Goal: Complete application form: Complete application form

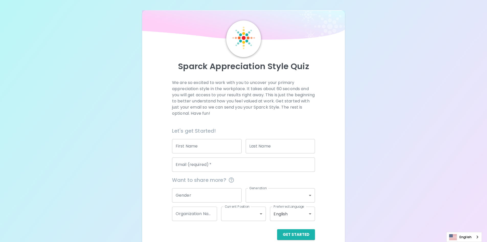
click at [200, 147] on input "First Name" at bounding box center [207, 146] width 70 height 14
type input "Lapon"
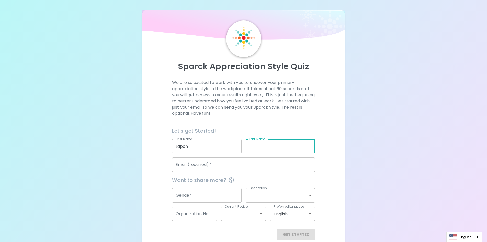
click at [255, 145] on input "Last Name" at bounding box center [281, 146] width 70 height 14
type input "Prabpinas"
click at [208, 163] on input "Email (required)   *" at bounding box center [243, 164] width 143 height 14
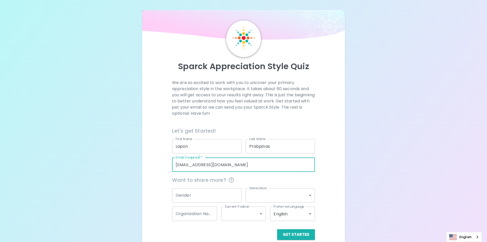
type input "[EMAIL_ADDRESS][DOMAIN_NAME]"
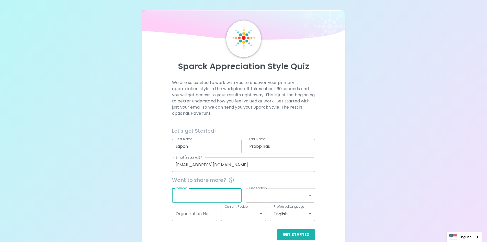
click at [227, 191] on input "Gender" at bounding box center [207, 195] width 70 height 14
click at [218, 192] on input "Gender" at bounding box center [207, 195] width 70 height 14
click at [184, 187] on div "Gender Gender" at bounding box center [205, 193] width 74 height 18
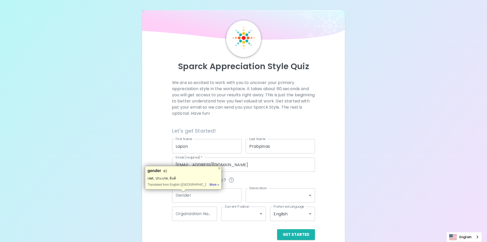
click at [223, 195] on input "Gender" at bounding box center [207, 195] width 70 height 14
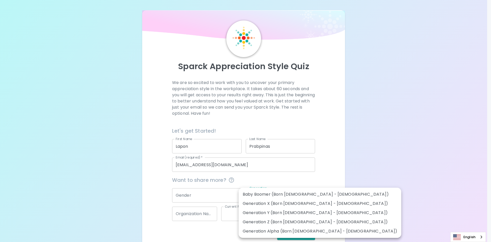
click at [308, 194] on body "Sparck Appreciation Style Quiz We are so excited to work with you to uncover yo…" at bounding box center [245, 125] width 491 height 250
click at [310, 214] on li "Generation Y (Born [DEMOGRAPHIC_DATA] - [DEMOGRAPHIC_DATA])" at bounding box center [320, 212] width 163 height 9
type input "generation_y"
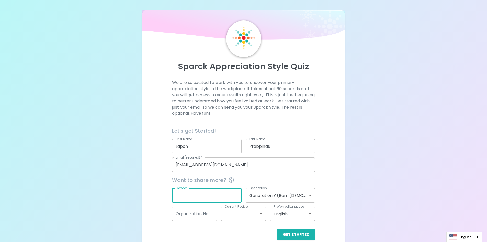
click at [202, 198] on input "Gender" at bounding box center [207, 195] width 70 height 14
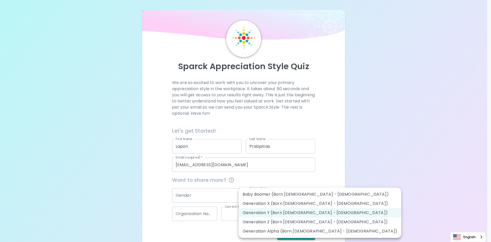
click at [310, 194] on body "Sparck Appreciation Style Quiz We are so excited to work with you to uncover yo…" at bounding box center [245, 125] width 491 height 250
click at [325, 172] on div at bounding box center [245, 121] width 491 height 242
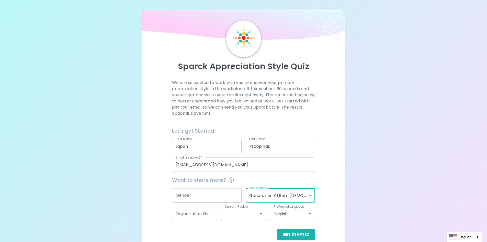
click at [269, 175] on div "Want to share more?" at bounding box center [241, 178] width 147 height 12
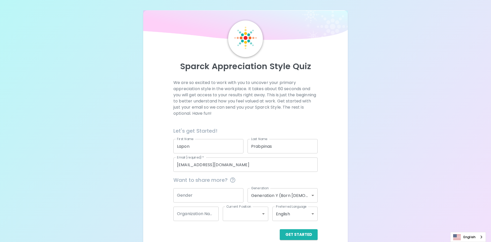
click at [313, 197] on body "Sparck Appreciation Style Quiz We are so excited to work with you to uncover yo…" at bounding box center [245, 125] width 491 height 250
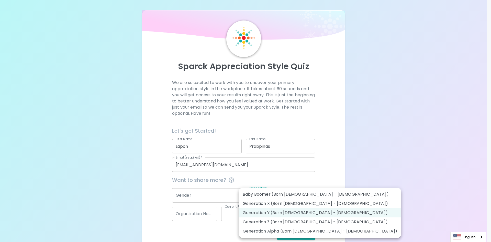
click at [327, 175] on div at bounding box center [245, 121] width 491 height 242
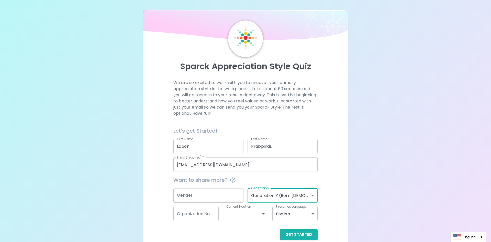
click at [308, 199] on body "Sparck Appreciation Style Quiz We are so excited to work with you to uncover yo…" at bounding box center [245, 125] width 491 height 250
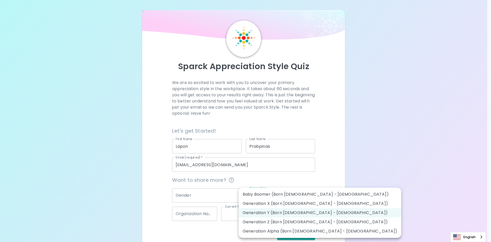
click at [331, 176] on div at bounding box center [245, 121] width 491 height 242
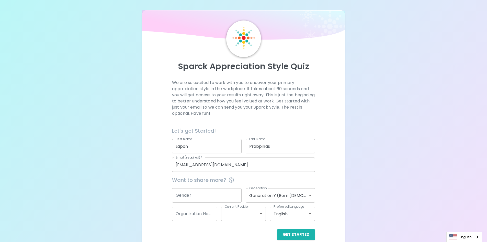
click at [201, 188] on div "Gender Gender" at bounding box center [205, 193] width 74 height 18
click at [201, 188] on input "Gender" at bounding box center [207, 195] width 70 height 14
type input "[DEMOGRAPHIC_DATA]"
click at [206, 213] on input "Organization Name" at bounding box center [194, 213] width 45 height 14
click at [201, 212] on input "Organization Name" at bounding box center [194, 213] width 45 height 14
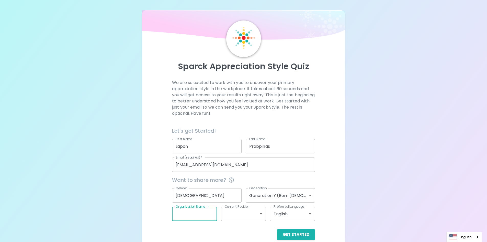
drag, startPoint x: 210, startPoint y: 206, endPoint x: 177, endPoint y: 207, distance: 32.8
click at [177, 207] on div "Organization Name Organization Name" at bounding box center [194, 213] width 45 height 14
type input "ME Drive BE"
click at [258, 212] on body "Sparck Appreciation Style Quiz We are so excited to work with you to uncover yo…" at bounding box center [243, 125] width 487 height 250
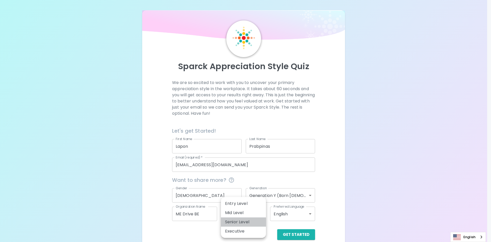
click at [247, 223] on li "Senior Level" at bounding box center [243, 221] width 45 height 9
type input "senior_level"
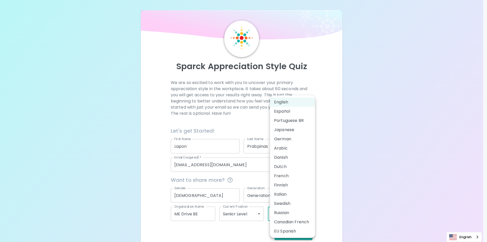
click at [311, 215] on body "Sparck Appreciation Style Quiz We are so excited to work with you to uncover yo…" at bounding box center [243, 125] width 487 height 250
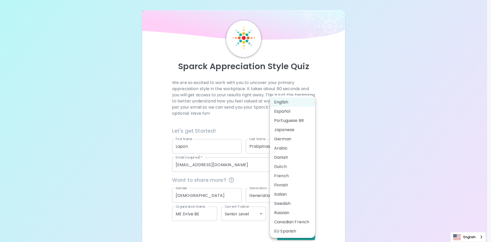
click at [332, 147] on div at bounding box center [245, 121] width 491 height 242
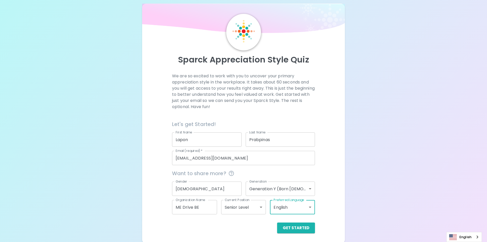
scroll to position [8, 0]
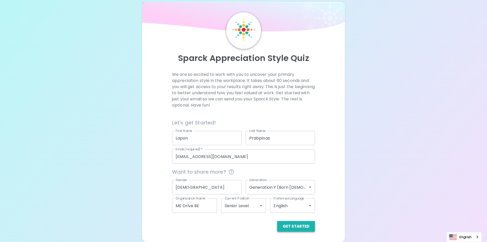
click at [306, 224] on button "Get Started" at bounding box center [296, 226] width 38 height 11
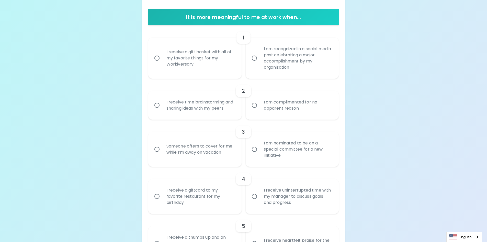
scroll to position [49, 0]
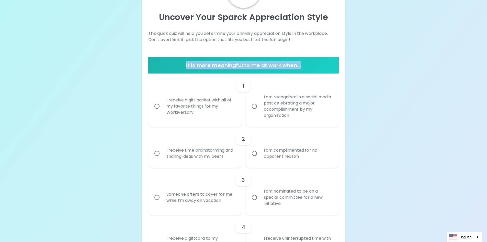
drag, startPoint x: 184, startPoint y: 66, endPoint x: 329, endPoint y: 67, distance: 144.8
click at [329, 67] on h6 "It is more meaningful to me at work when..." at bounding box center [243, 65] width 187 height 8
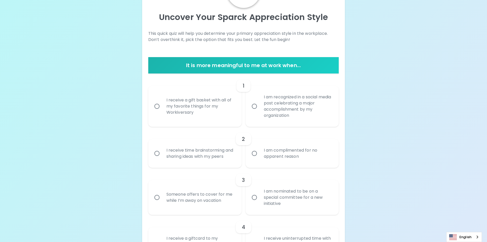
click at [290, 84] on div "1" at bounding box center [243, 86] width 191 height 12
drag, startPoint x: 196, startPoint y: 114, endPoint x: 165, endPoint y: 94, distance: 36.2
click at [165, 94] on div "I receive a gift basket with all of my favorite things for my Workiversary" at bounding box center [200, 106] width 77 height 31
drag, startPoint x: 296, startPoint y: 115, endPoint x: 264, endPoint y: 100, distance: 35.0
click at [264, 100] on div "I am recognized in a social media post celebrating a major accomplishment by my…" at bounding box center [298, 106] width 77 height 37
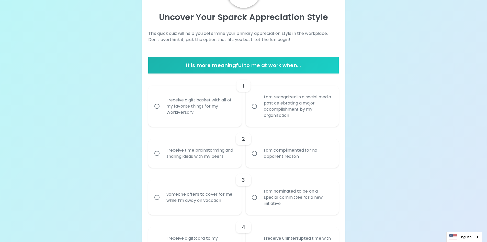
click at [322, 130] on div "2 I receive time brainstorming and sharing ideas with my peers I am complimente…" at bounding box center [243, 147] width 191 height 41
drag, startPoint x: 198, startPoint y: 113, endPoint x: 163, endPoint y: 98, distance: 38.1
click at [163, 98] on div "I receive a gift basket with all of my favorite things for my Workiversary" at bounding box center [200, 106] width 77 height 31
click at [244, 126] on label "I am recognized in a social media post celebrating a major accomplishment by my…" at bounding box center [289, 106] width 93 height 41
click at [249, 112] on input "I am recognized in a social media post celebrating a major accomplishment by my…" at bounding box center [254, 106] width 11 height 11
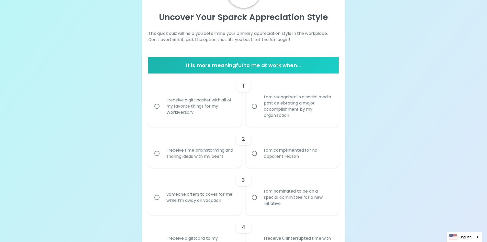
radio input "true"
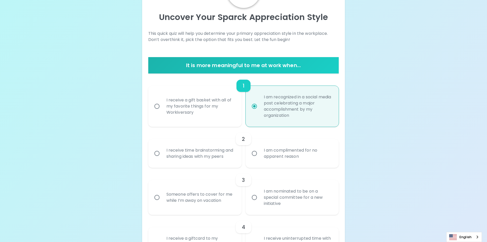
scroll to position [90, 0]
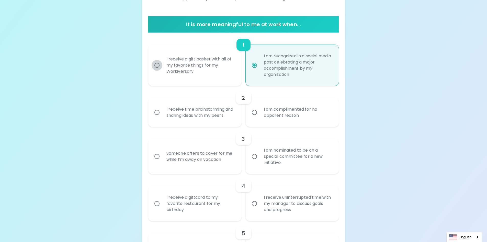
click at [161, 66] on input "I receive a gift basket with all of my favorite things for my Workiversary" at bounding box center [157, 65] width 11 height 11
radio input "true"
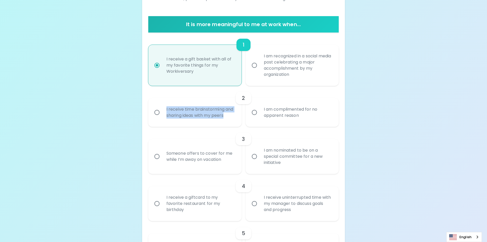
drag, startPoint x: 231, startPoint y: 116, endPoint x: 156, endPoint y: 109, distance: 74.8
click at [156, 109] on label "I receive time brainstorming and sharing ideas with my peers" at bounding box center [192, 112] width 93 height 29
drag, startPoint x: 309, startPoint y: 115, endPoint x: 261, endPoint y: 107, distance: 49.1
click at [261, 107] on div "I am complimented for no apparent reason" at bounding box center [298, 112] width 77 height 25
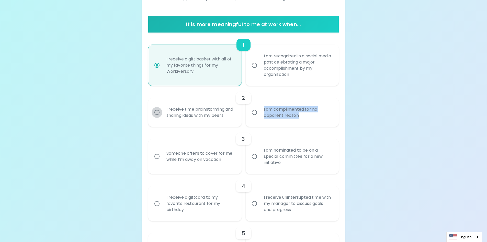
click at [159, 112] on input "I receive time brainstorming and sharing ideas with my peers" at bounding box center [157, 112] width 11 height 11
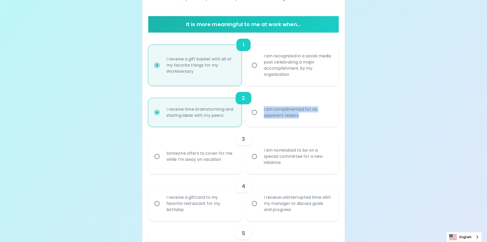
scroll to position [131, 0]
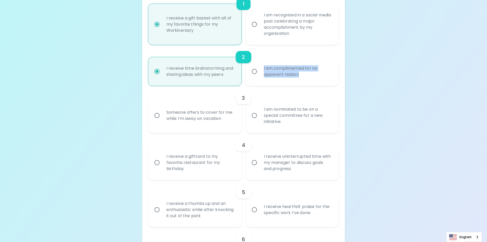
radio input "true"
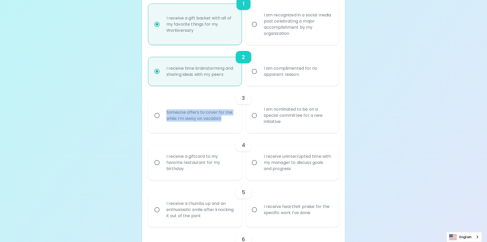
drag, startPoint x: 229, startPoint y: 119, endPoint x: 159, endPoint y: 110, distance: 70.5
click at [159, 110] on label "Someone offers to cover for me while I’m away on vacation" at bounding box center [192, 115] width 93 height 35
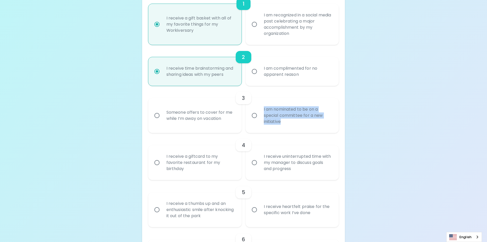
drag, startPoint x: 285, startPoint y: 123, endPoint x: 260, endPoint y: 110, distance: 27.8
click at [260, 110] on div "I am nominated to be on a special committee for a new initiative" at bounding box center [298, 115] width 77 height 31
click at [175, 123] on div "Someone offers to cover for me while I’m away on vacation" at bounding box center [200, 115] width 77 height 25
click at [162, 121] on input "Someone offers to cover for me while I’m away on vacation" at bounding box center [157, 115] width 11 height 11
radio input "false"
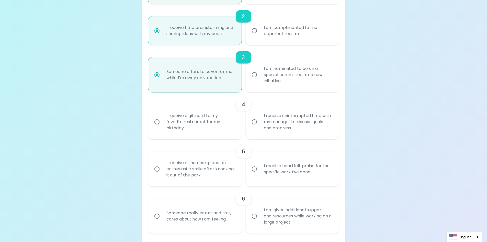
scroll to position [172, 0]
radio input "true"
drag, startPoint x: 206, startPoint y: 129, endPoint x: 167, endPoint y: 109, distance: 43.9
click at [167, 109] on div "4 I receive a giftcard to my favorite restaurant for my birthday I receive unin…" at bounding box center [243, 115] width 191 height 47
click at [215, 130] on div "I receive a giftcard to my favorite restaurant for my birthday" at bounding box center [200, 121] width 77 height 31
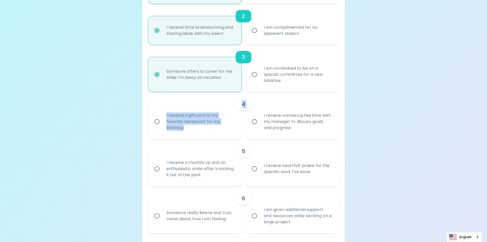
click at [162, 127] on input "I receive a giftcard to my favorite restaurant for my birthday" at bounding box center [157, 121] width 11 height 11
radio input "false"
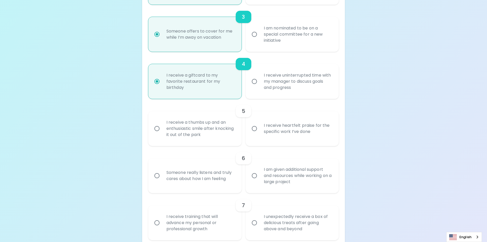
scroll to position [213, 0]
radio input "true"
drag, startPoint x: 195, startPoint y: 89, endPoint x: 166, endPoint y: 74, distance: 32.4
click at [166, 74] on div "I receive a giftcard to my favorite restaurant for my birthday" at bounding box center [200, 80] width 77 height 31
drag, startPoint x: 300, startPoint y: 85, endPoint x: 263, endPoint y: 73, distance: 39.2
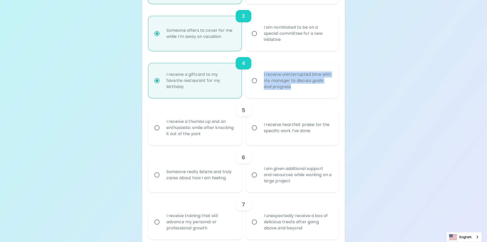
click at [263, 73] on div "I receive uninterrupted time with my manager to discuss goals and progress" at bounding box center [298, 80] width 77 height 31
click at [254, 82] on input "I receive uninterrupted time with my manager to discuss goals and progress" at bounding box center [254, 80] width 11 height 11
radio input "false"
radio input "true"
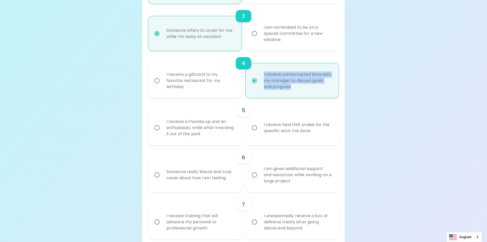
radio input "true"
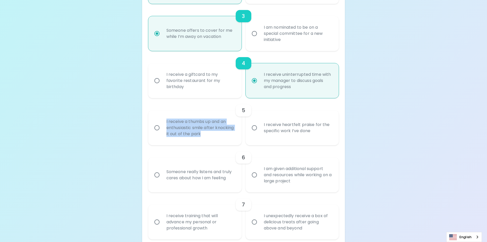
drag, startPoint x: 228, startPoint y: 135, endPoint x: 155, endPoint y: 124, distance: 73.2
click at [155, 124] on label "I receive a thumbs up and an enthusiastic smile after knocking it out of the pa…" at bounding box center [192, 127] width 93 height 35
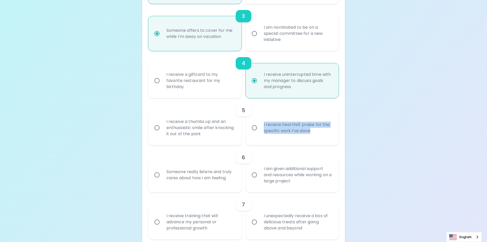
drag, startPoint x: 312, startPoint y: 133, endPoint x: 261, endPoint y: 124, distance: 52.0
click at [261, 124] on div "I receive heartfelt praise for the specific work I’ve done" at bounding box center [298, 127] width 77 height 25
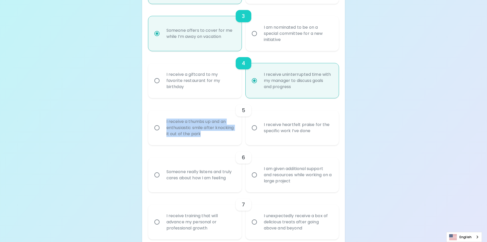
drag, startPoint x: 225, startPoint y: 136, endPoint x: 160, endPoint y: 121, distance: 66.7
click at [160, 121] on label "I receive a thumbs up and an enthusiastic smile after knocking it out of the pa…" at bounding box center [192, 127] width 93 height 35
click at [159, 127] on input "I receive a thumbs up and an enthusiastic smile after knocking it out of the pa…" at bounding box center [157, 127] width 11 height 11
radio input "false"
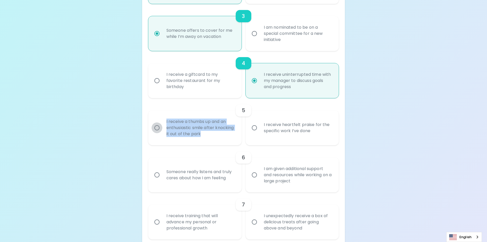
radio input "false"
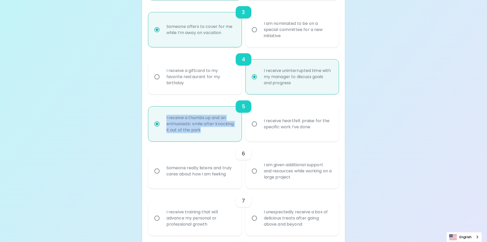
scroll to position [254, 0]
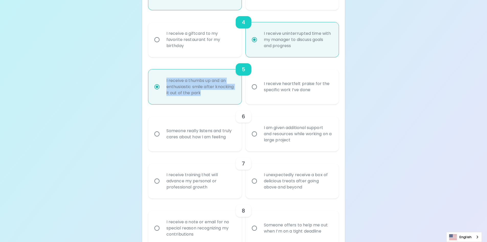
radio input "true"
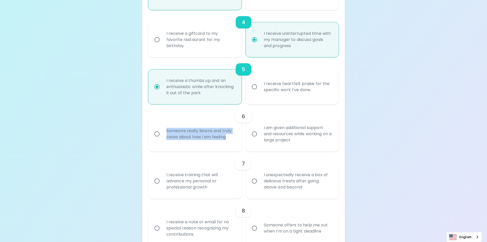
drag, startPoint x: 230, startPoint y: 138, endPoint x: 162, endPoint y: 134, distance: 67.4
click at [162, 134] on label "Someone really listens and truly cares about how I am feeling" at bounding box center [192, 133] width 93 height 35
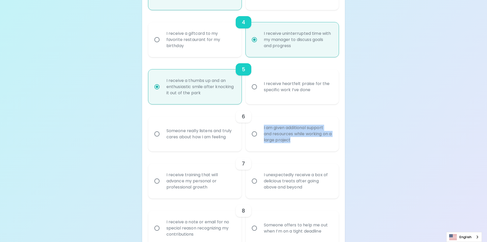
drag, startPoint x: 301, startPoint y: 140, endPoint x: 259, endPoint y: 129, distance: 43.3
click at [259, 129] on label "I am given additional support and resources while working on a large project" at bounding box center [289, 133] width 93 height 35
click at [157, 133] on input "Someone really listens and truly cares about how I am feeling" at bounding box center [157, 133] width 11 height 11
radio input "false"
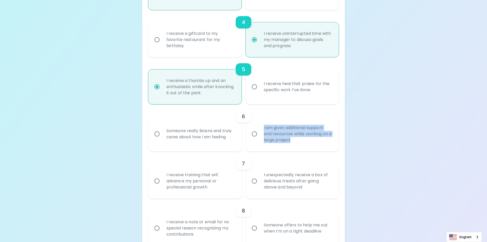
radio input "false"
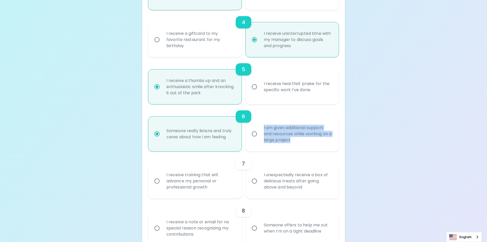
scroll to position [295, 0]
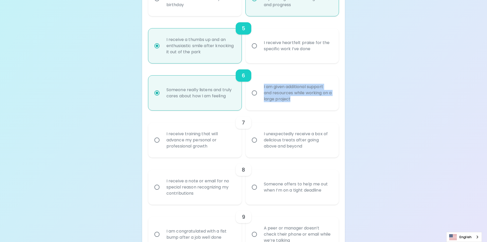
radio input "true"
click at [266, 163] on div "8 I receive a note or email for no special reason recognizing my contributions …" at bounding box center [243, 180] width 191 height 47
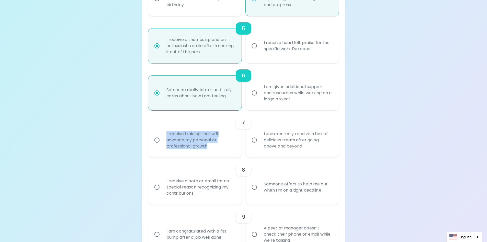
drag, startPoint x: 212, startPoint y: 146, endPoint x: 157, endPoint y: 133, distance: 56.4
click at [157, 133] on label "I receive training that will advance my personal or professional growth" at bounding box center [192, 140] width 93 height 35
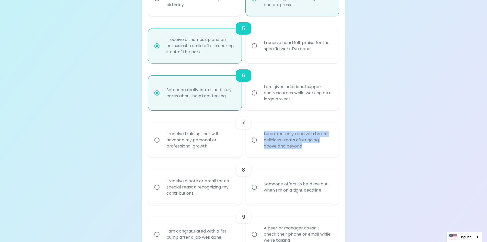
drag, startPoint x: 312, startPoint y: 145, endPoint x: 261, endPoint y: 131, distance: 52.9
click at [261, 131] on div "I unexpectedly receive a box of delicious treats after going above and beyond" at bounding box center [298, 140] width 77 height 31
click at [159, 140] on input "I receive training that will advance my personal or professional growth" at bounding box center [157, 140] width 11 height 11
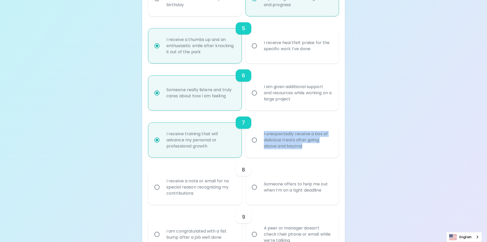
radio input "false"
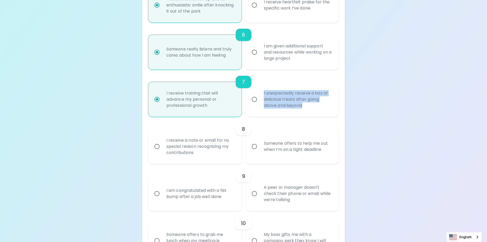
scroll to position [336, 0]
radio input "true"
click at [279, 125] on div "8" at bounding box center [243, 129] width 191 height 12
drag, startPoint x: 307, startPoint y: 106, endPoint x: 254, endPoint y: 94, distance: 54.7
click at [254, 94] on label "I unexpectedly receive a box of delicious treats after going above and beyond" at bounding box center [289, 99] width 93 height 35
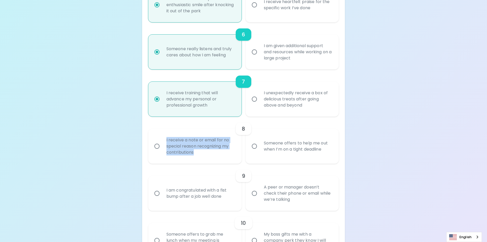
drag, startPoint x: 197, startPoint y: 153, endPoint x: 165, endPoint y: 142, distance: 33.6
click at [165, 142] on div "I receive a note or email for no special reason recognizing my contributions" at bounding box center [200, 146] width 77 height 31
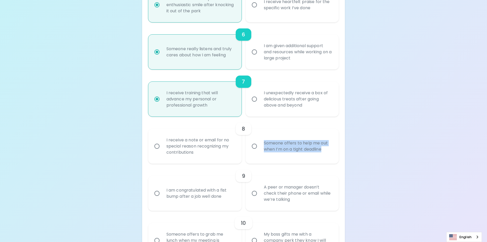
drag, startPoint x: 329, startPoint y: 148, endPoint x: 255, endPoint y: 140, distance: 73.8
click at [255, 140] on label "Someone offers to help me out when I’m on a tight deadline" at bounding box center [289, 146] width 93 height 35
click at [254, 148] on input "Someone offers to help me out when I’m on a tight deadline" at bounding box center [254, 146] width 11 height 11
radio input "false"
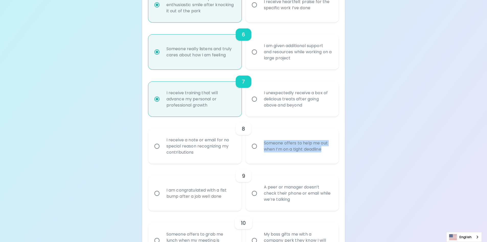
radio input "false"
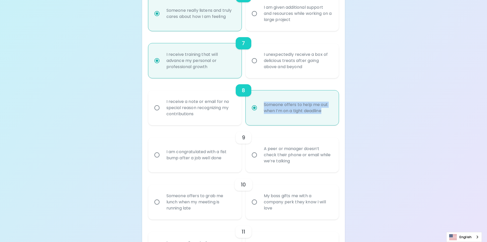
scroll to position [377, 0]
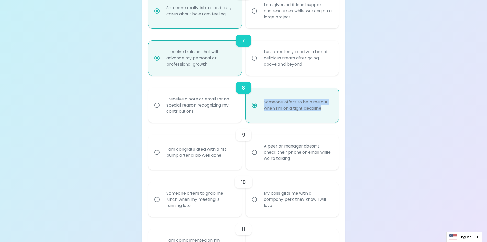
radio input "true"
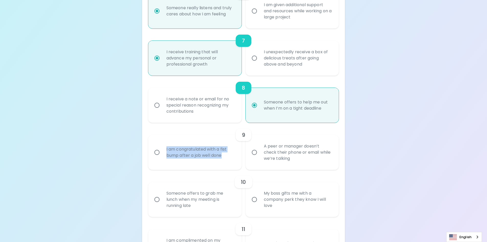
drag, startPoint x: 228, startPoint y: 155, endPoint x: 161, endPoint y: 147, distance: 67.3
click at [161, 147] on label "I am congratulated with a fist bump after a job well done" at bounding box center [192, 152] width 93 height 35
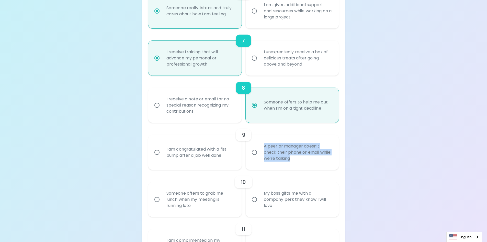
drag, startPoint x: 292, startPoint y: 159, endPoint x: 262, endPoint y: 144, distance: 33.5
click at [262, 144] on div "A peer or manager doesn’t check their phone or email while we’re talking" at bounding box center [298, 152] width 77 height 31
click at [262, 176] on div "10 Someone offers to grab me lunch when my meeting is running late My boss gift…" at bounding box center [243, 193] width 191 height 47
drag, startPoint x: 302, startPoint y: 160, endPoint x: 256, endPoint y: 145, distance: 48.1
click at [256, 145] on label "A peer or manager doesn’t check their phone or email while we’re talking" at bounding box center [289, 152] width 93 height 35
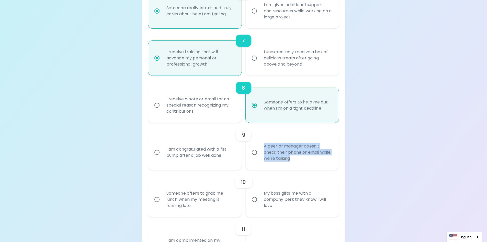
click at [260, 173] on div "10 Someone offers to grab me lunch when my meeting is running late My boss gift…" at bounding box center [243, 193] width 191 height 47
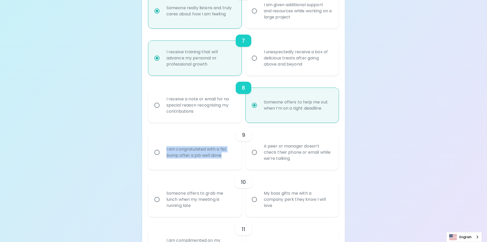
drag, startPoint x: 224, startPoint y: 155, endPoint x: 161, endPoint y: 145, distance: 63.7
click at [161, 145] on label "I am congratulated with a fist bump after a job well done" at bounding box center [192, 152] width 93 height 35
click at [258, 154] on input "A peer or manager doesn’t check their phone or email while we’re talking" at bounding box center [254, 152] width 11 height 11
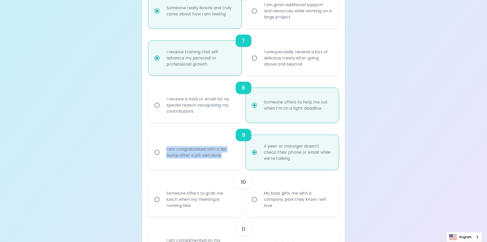
radio input "false"
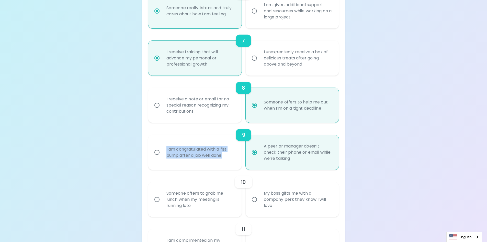
radio input "false"
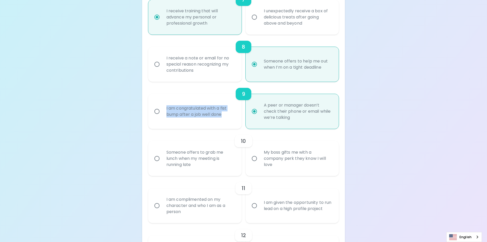
radio input "true"
click at [263, 135] on div "10 Someone offers to grab me lunch when my meeting is running late My boss gift…" at bounding box center [243, 152] width 191 height 47
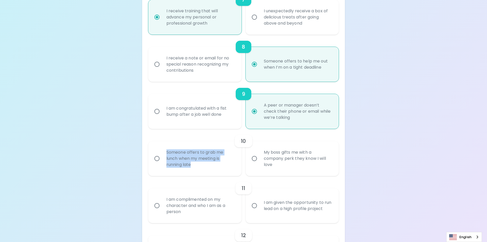
drag, startPoint x: 196, startPoint y: 164, endPoint x: 164, endPoint y: 150, distance: 35.6
click at [164, 150] on div "Someone offers to grab me lunch when my meeting is running late" at bounding box center [200, 158] width 77 height 31
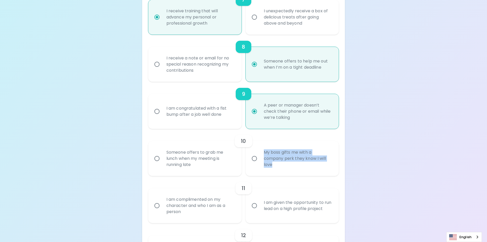
drag, startPoint x: 277, startPoint y: 166, endPoint x: 259, endPoint y: 148, distance: 25.7
click at [259, 148] on label "My boss gifts me with a company perk they know I will love" at bounding box center [289, 158] width 93 height 35
click at [282, 186] on div "11" at bounding box center [243, 188] width 191 height 12
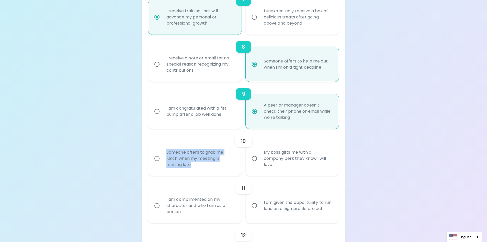
drag, startPoint x: 202, startPoint y: 165, endPoint x: 157, endPoint y: 151, distance: 47.3
click at [157, 151] on label "Someone offers to grab me lunch when my meeting is running late" at bounding box center [192, 158] width 93 height 35
click at [157, 157] on input "Someone offers to grab me lunch when my meeting is running late" at bounding box center [157, 158] width 11 height 11
radio input "false"
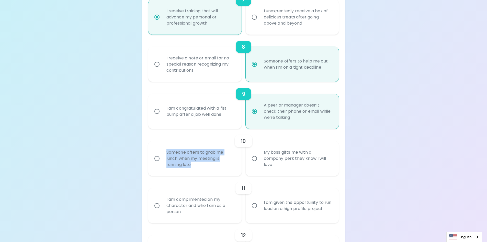
radio input "false"
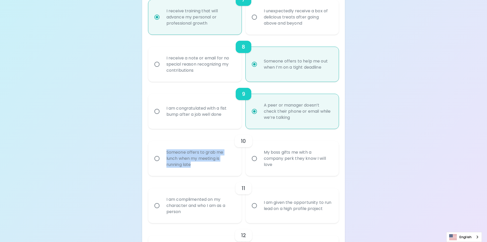
radio input "false"
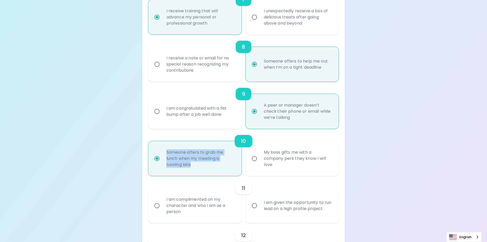
scroll to position [459, 0]
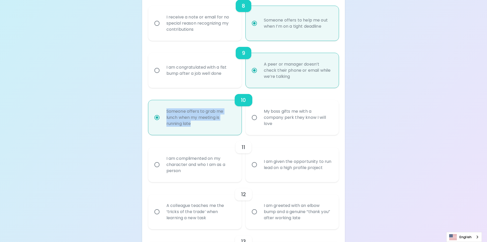
radio input "true"
click at [269, 143] on div "11" at bounding box center [243, 147] width 191 height 12
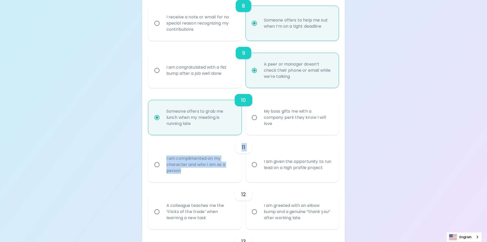
drag, startPoint x: 197, startPoint y: 172, endPoint x: 148, endPoint y: 153, distance: 52.1
click at [148, 153] on div "11 I am complimented on my character and who I am as a person I am given the op…" at bounding box center [243, 158] width 191 height 47
click at [209, 188] on div "12" at bounding box center [243, 194] width 191 height 12
drag, startPoint x: 188, startPoint y: 173, endPoint x: 166, endPoint y: 157, distance: 27.4
click at [166, 157] on div "I am complimented on my character and who I am as a person" at bounding box center [200, 164] width 77 height 31
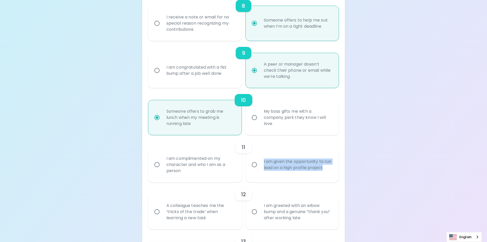
drag, startPoint x: 336, startPoint y: 169, endPoint x: 257, endPoint y: 159, distance: 79.9
click at [257, 159] on label "I am given the opportunity to run lead on a high profile project" at bounding box center [289, 164] width 93 height 35
click at [156, 166] on input "I am complimented on my character and who I am as a person" at bounding box center [157, 164] width 11 height 11
radio input "false"
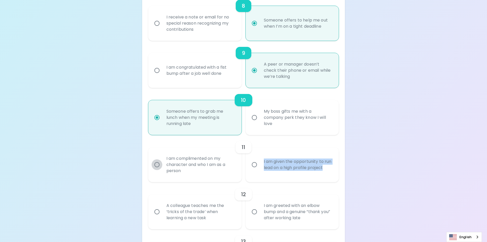
radio input "false"
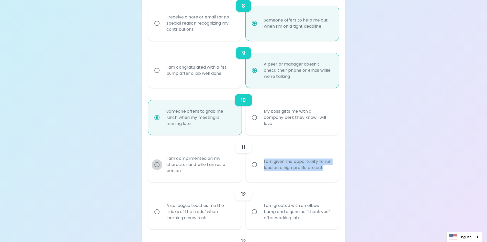
radio input "false"
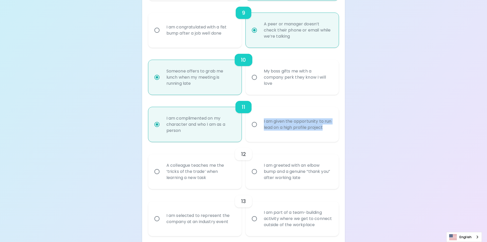
scroll to position [499, 0]
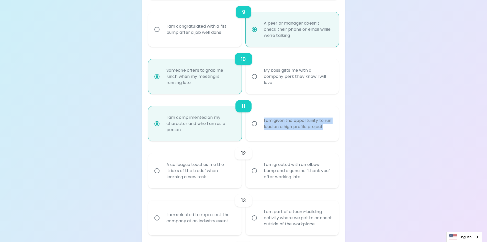
radio input "true"
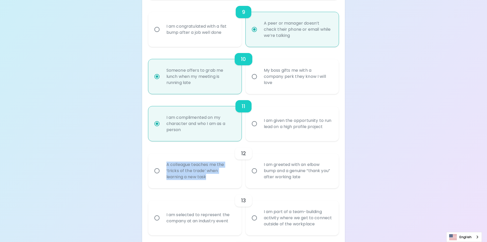
drag, startPoint x: 213, startPoint y: 178, endPoint x: 162, endPoint y: 162, distance: 53.9
click at [162, 162] on label "A colleague teaches me the ‘tricks of the trade’ when learning a new task" at bounding box center [192, 170] width 93 height 35
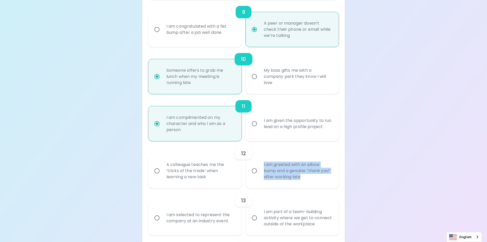
drag, startPoint x: 319, startPoint y: 177, endPoint x: 257, endPoint y: 166, distance: 63.5
click at [257, 166] on label "I am greeted with an elbow bump and a genuine “thank you” after working late" at bounding box center [289, 170] width 93 height 35
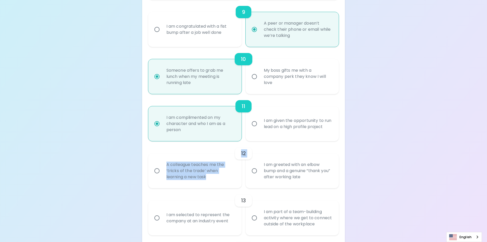
drag, startPoint x: 216, startPoint y: 176, endPoint x: 157, endPoint y: 155, distance: 62.6
click at [157, 155] on div "12 A colleague teaches me the ‘tricks of the trade’ when learning a new task I …" at bounding box center [243, 164] width 191 height 47
click at [260, 190] on div "13 I am selected to represent the company at an industry event I am part of a t…" at bounding box center [243, 211] width 191 height 47
drag, startPoint x: 209, startPoint y: 180, endPoint x: 160, endPoint y: 162, distance: 52.1
click at [160, 162] on label "A colleague teaches me the ‘tricks of the trade’ when learning a new task" at bounding box center [192, 170] width 93 height 35
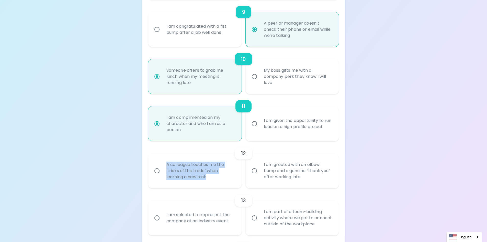
click at [155, 170] on input "A colleague teaches me the ‘tricks of the trade’ when learning a new task" at bounding box center [157, 170] width 11 height 11
radio input "false"
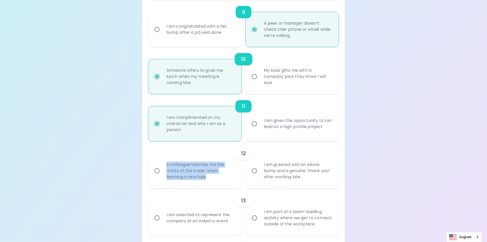
radio input "false"
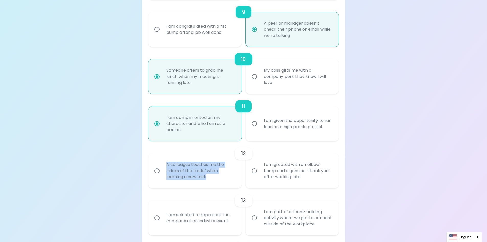
radio input "false"
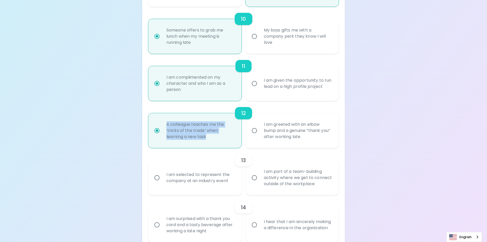
scroll to position [540, 0]
radio input "true"
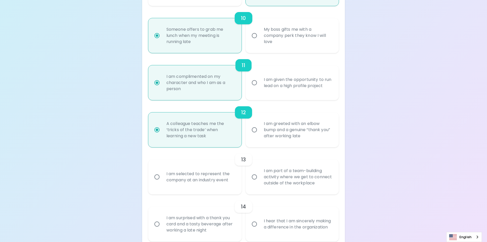
click at [273, 154] on div "13" at bounding box center [243, 159] width 191 height 12
drag, startPoint x: 231, startPoint y: 181, endPoint x: 160, endPoint y: 179, distance: 71.2
click at [160, 179] on label "I am selected to represent the company at an industry event" at bounding box center [192, 176] width 93 height 35
drag, startPoint x: 322, startPoint y: 184, endPoint x: 255, endPoint y: 167, distance: 68.7
click at [255, 167] on label "I am part of a team-building activity where we get to connect outside of the wo…" at bounding box center [289, 176] width 93 height 35
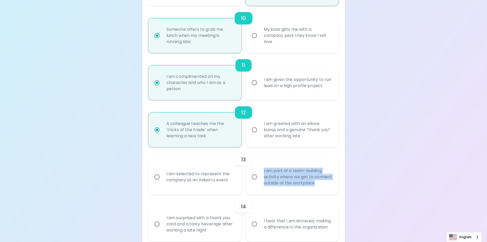
click at [253, 176] on input "I am part of a team-building activity where we get to connect outside of the wo…" at bounding box center [254, 176] width 11 height 11
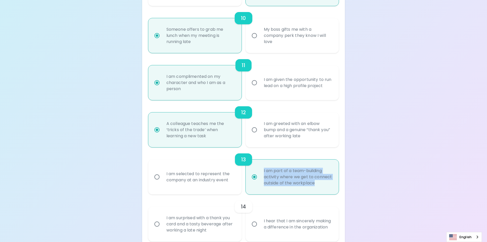
radio input "false"
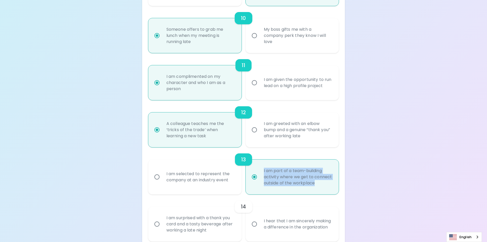
radio input "false"
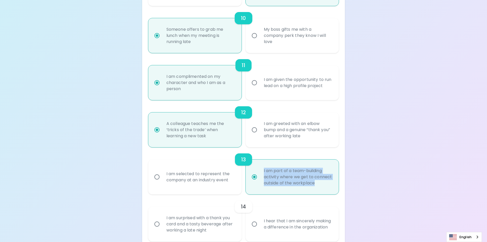
radio input "false"
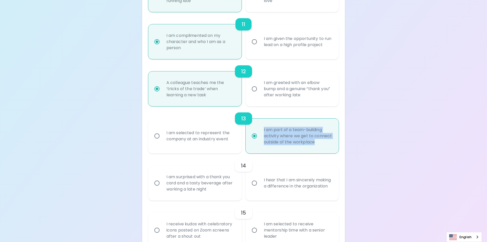
radio input "true"
click at [266, 160] on div "14" at bounding box center [243, 165] width 191 height 12
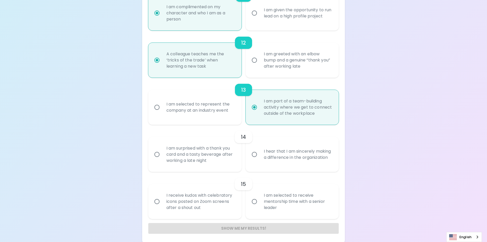
scroll to position [612, 0]
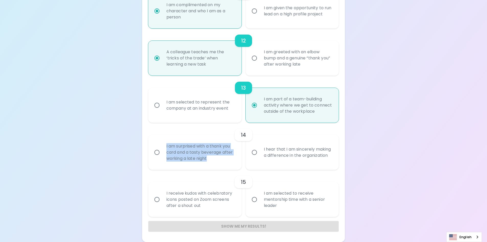
drag, startPoint x: 213, startPoint y: 160, endPoint x: 150, endPoint y: 146, distance: 64.8
click at [150, 146] on label "I am surprised with a thank you card and a tasty beverage after working a late …" at bounding box center [192, 152] width 93 height 35
drag, startPoint x: 298, startPoint y: 159, endPoint x: 260, endPoint y: 141, distance: 41.9
click at [260, 141] on div "14 I am surprised with a thank you card and a tasty beverage after working a la…" at bounding box center [243, 146] width 191 height 47
click at [302, 158] on div "I hear that I am sincerely making a difference in the organization" at bounding box center [298, 152] width 77 height 25
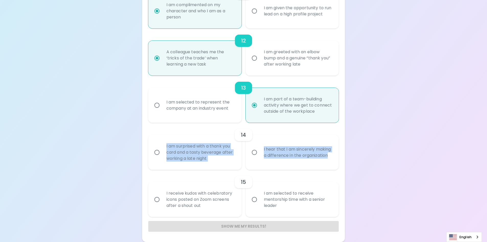
click at [260, 158] on input "I hear that I am sincerely making a difference in the organization" at bounding box center [254, 152] width 11 height 11
radio input "false"
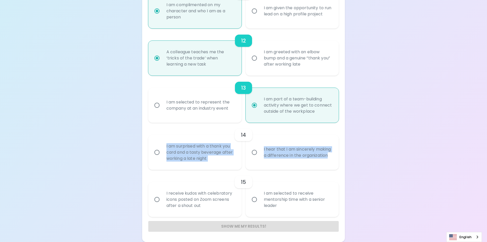
radio input "false"
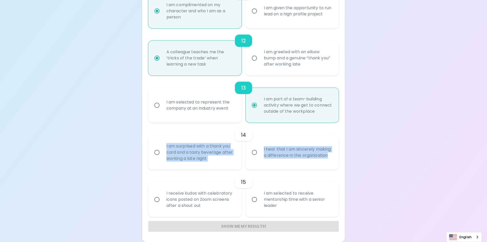
radio input "false"
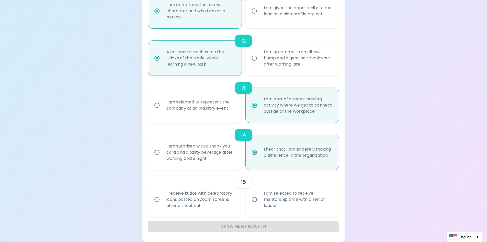
radio input "true"
drag, startPoint x: 303, startPoint y: 160, endPoint x: 262, endPoint y: 143, distance: 45.3
click at [262, 143] on div "I hear that I am sincerely making a difference in the organization" at bounding box center [298, 152] width 77 height 25
click at [201, 153] on div "I am surprised with a thank you card and a tasty beverage after working a late …" at bounding box center [200, 152] width 77 height 31
click at [162, 153] on input "I am surprised with a thank you card and a tasty beverage after working a late …" at bounding box center [157, 152] width 11 height 11
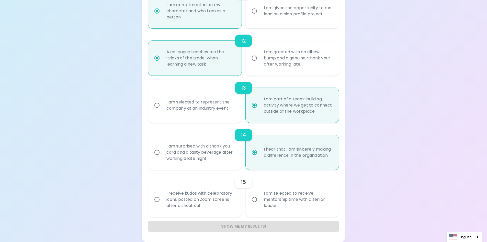
radio input "false"
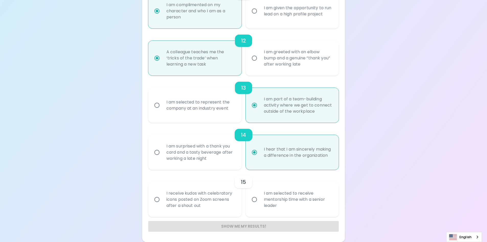
radio input "false"
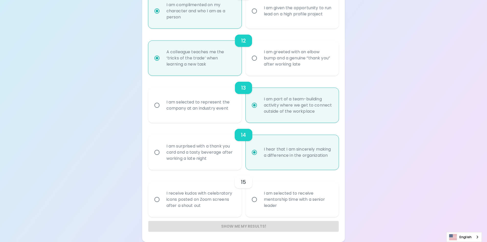
radio input "false"
radio input "true"
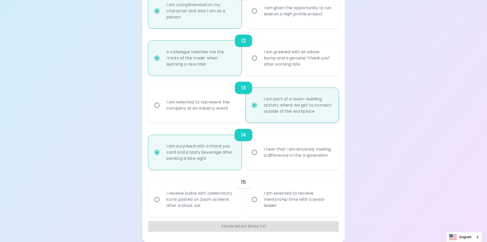
radio input "true"
click at [283, 177] on div "15" at bounding box center [243, 182] width 191 height 12
click at [276, 160] on div "I hear that I am sincerely making a difference in the organization" at bounding box center [298, 152] width 77 height 25
click at [260, 158] on input "I hear that I am sincerely making a difference in the organization" at bounding box center [254, 152] width 11 height 11
radio input "false"
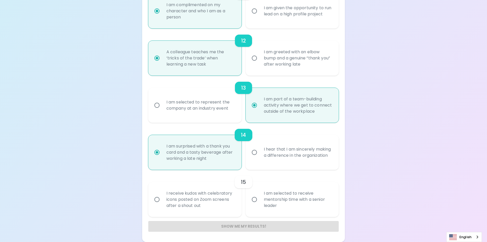
radio input "false"
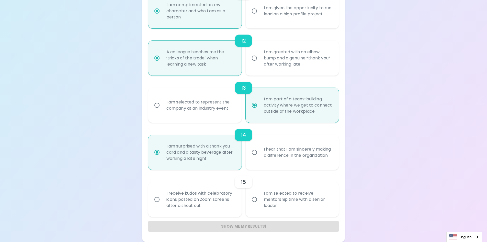
radio input "false"
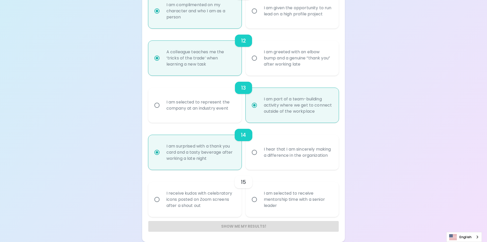
radio input "false"
radio input "true"
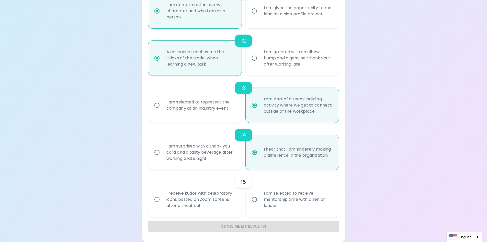
radio input "true"
click at [220, 151] on div "I am surprised with a thank you card and a tasty beverage after working a late …" at bounding box center [200, 152] width 77 height 31
click at [162, 151] on input "I am surprised with a thank you card and a tasty beverage after working a late …" at bounding box center [157, 152] width 11 height 11
radio input "false"
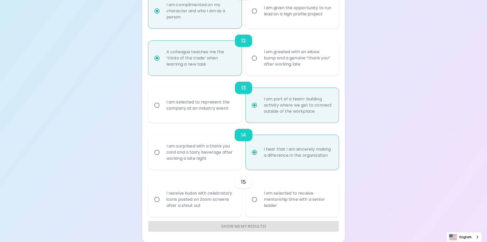
radio input "false"
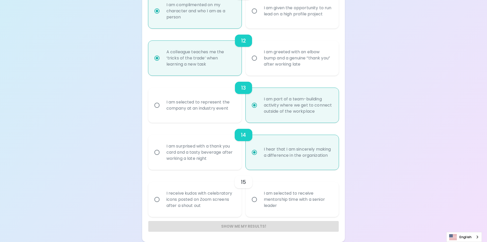
radio input "false"
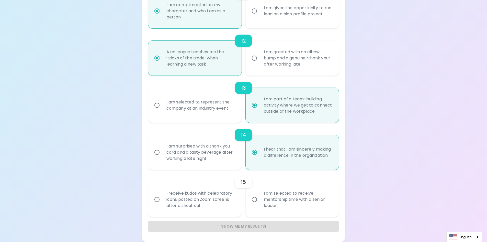
radio input "true"
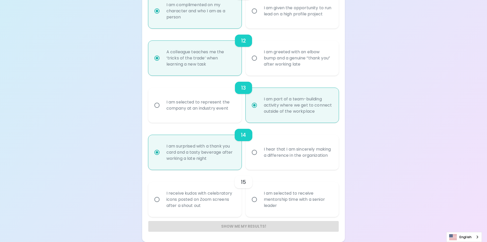
radio input "true"
click at [294, 157] on div "I hear that I am sincerely making a difference in the organization" at bounding box center [298, 152] width 77 height 25
click at [260, 157] on input "I hear that I am sincerely making a difference in the organization" at bounding box center [254, 152] width 11 height 11
radio input "false"
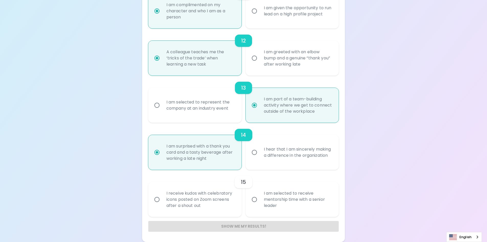
radio input "false"
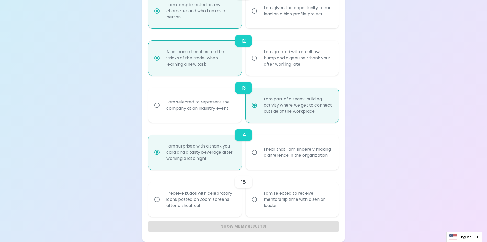
radio input "false"
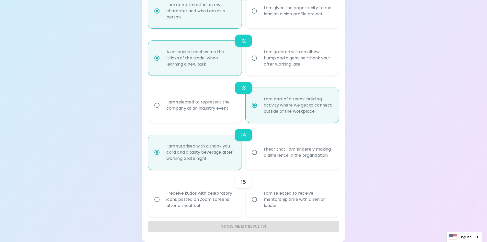
radio input "true"
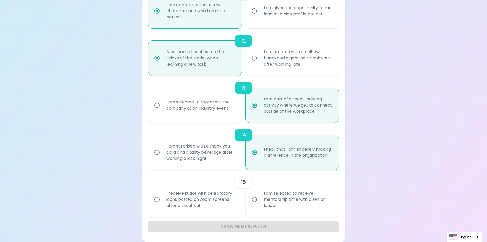
radio input "true"
click at [194, 157] on div "I am surprised with a thank you card and a tasty beverage after working a late …" at bounding box center [200, 152] width 77 height 31
click at [162, 157] on input "I am surprised with a thank you card and a tasty beverage after working a late …" at bounding box center [157, 152] width 11 height 11
radio input "false"
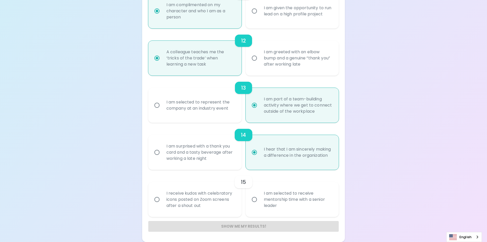
radio input "false"
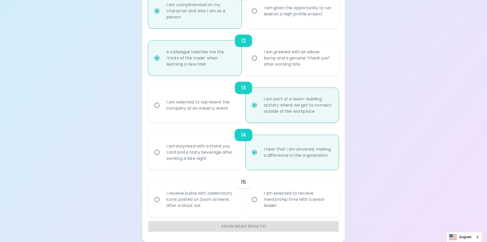
radio input "false"
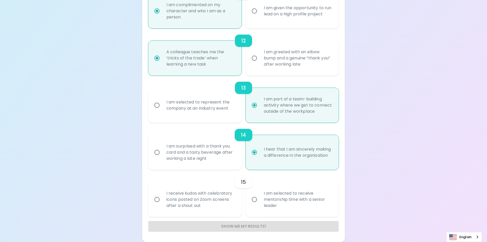
radio input "true"
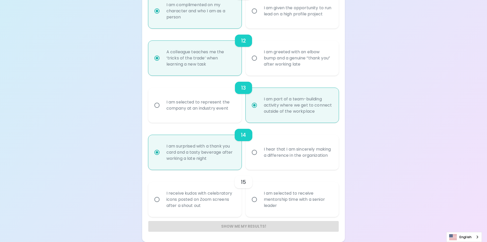
radio input "true"
click at [274, 151] on div "I hear that I am sincerely making a difference in the organization" at bounding box center [298, 152] width 77 height 25
click at [260, 151] on input "I hear that I am sincerely making a difference in the organization" at bounding box center [254, 152] width 11 height 11
radio input "false"
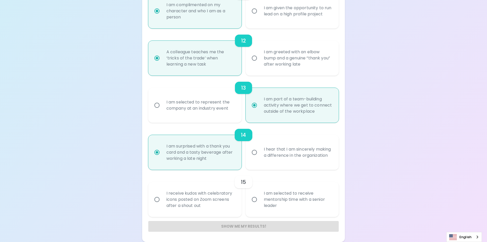
radio input "false"
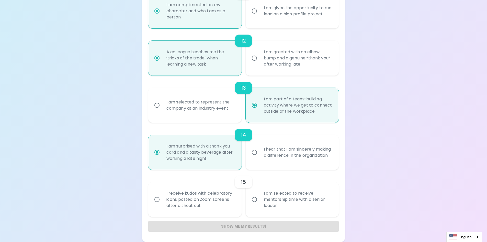
radio input "false"
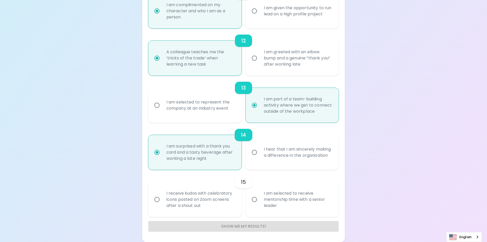
radio input "true"
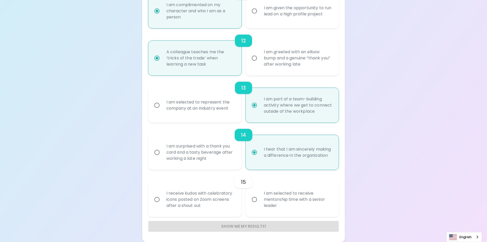
radio input "true"
drag, startPoint x: 208, startPoint y: 205, endPoint x: 157, endPoint y: 193, distance: 52.6
click at [157, 193] on label "I receive kudos with celebratory icons posted on Zoom screens after a shout out" at bounding box center [192, 199] width 93 height 35
drag, startPoint x: 281, startPoint y: 207, endPoint x: 263, endPoint y: 195, distance: 21.9
click at [263, 195] on div "I am selected to receive mentorship time with a senior leader" at bounding box center [298, 199] width 77 height 31
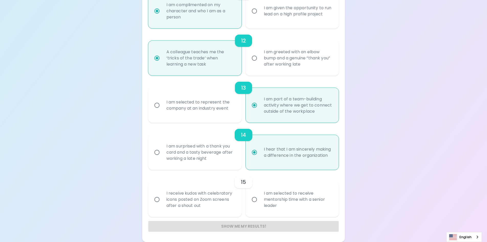
click at [222, 178] on div "15" at bounding box center [243, 182] width 191 height 12
drag, startPoint x: 207, startPoint y: 205, endPoint x: 165, endPoint y: 189, distance: 44.6
click at [165, 189] on div "I receive kudos with celebratory icons posted on Zoom screens after a shout out" at bounding box center [200, 199] width 77 height 31
click at [273, 177] on div "15" at bounding box center [243, 182] width 191 height 12
drag, startPoint x: 281, startPoint y: 206, endPoint x: 259, endPoint y: 195, distance: 24.7
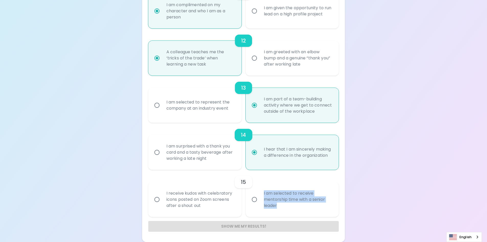
click at [259, 195] on label "I am selected to receive mentorship time with a senior leader" at bounding box center [289, 199] width 93 height 35
click at [289, 178] on div "15" at bounding box center [243, 182] width 191 height 12
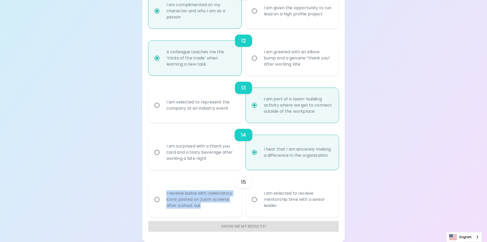
drag, startPoint x: 213, startPoint y: 207, endPoint x: 159, endPoint y: 190, distance: 56.1
click at [159, 190] on label "I receive kudos with celebratory icons posted on Zoom screens after a shout out" at bounding box center [192, 199] width 93 height 35
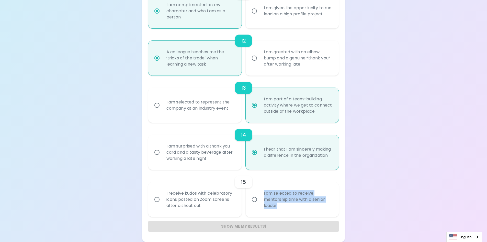
drag, startPoint x: 286, startPoint y: 206, endPoint x: 263, endPoint y: 192, distance: 27.5
click at [263, 192] on div "I am selected to receive mentorship time with a senior leader" at bounding box center [298, 199] width 77 height 31
click at [210, 204] on div "I receive kudos with celebratory icons posted on Zoom screens after a shout out" at bounding box center [200, 199] width 77 height 31
click at [162, 204] on input "I receive kudos with celebratory icons posted on Zoom screens after a shout out" at bounding box center [157, 199] width 11 height 11
radio input "false"
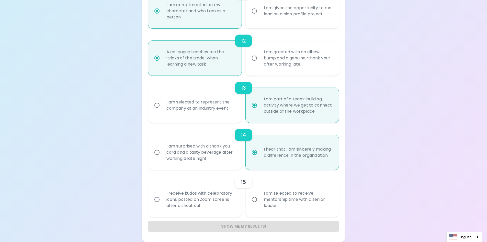
radio input "false"
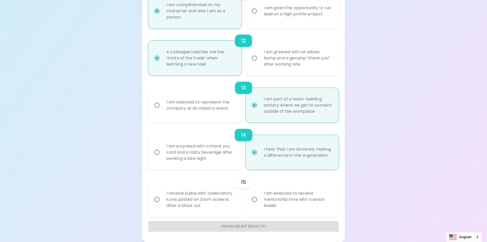
radio input "false"
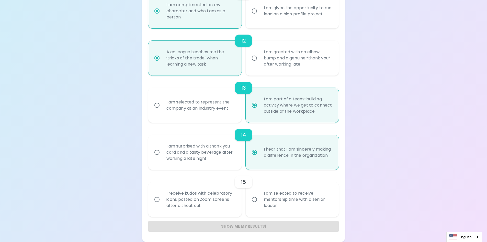
radio input "false"
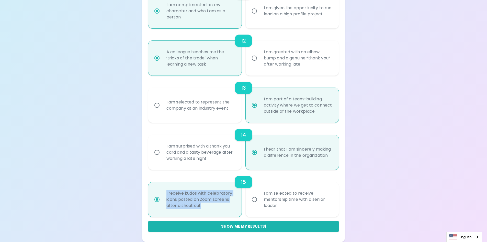
drag, startPoint x: 207, startPoint y: 207, endPoint x: 164, endPoint y: 191, distance: 45.7
click at [164, 191] on div "I receive kudos with celebratory icons posted on Zoom screens after a shout out" at bounding box center [200, 199] width 77 height 31
click at [255, 199] on input "I am selected to receive mentorship time with a senior leader" at bounding box center [254, 199] width 11 height 11
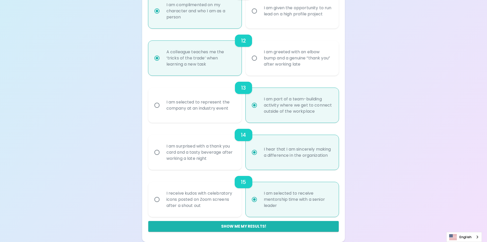
click at [213, 176] on div "15" at bounding box center [243, 182] width 191 height 12
